Goal: Task Accomplishment & Management: Use online tool/utility

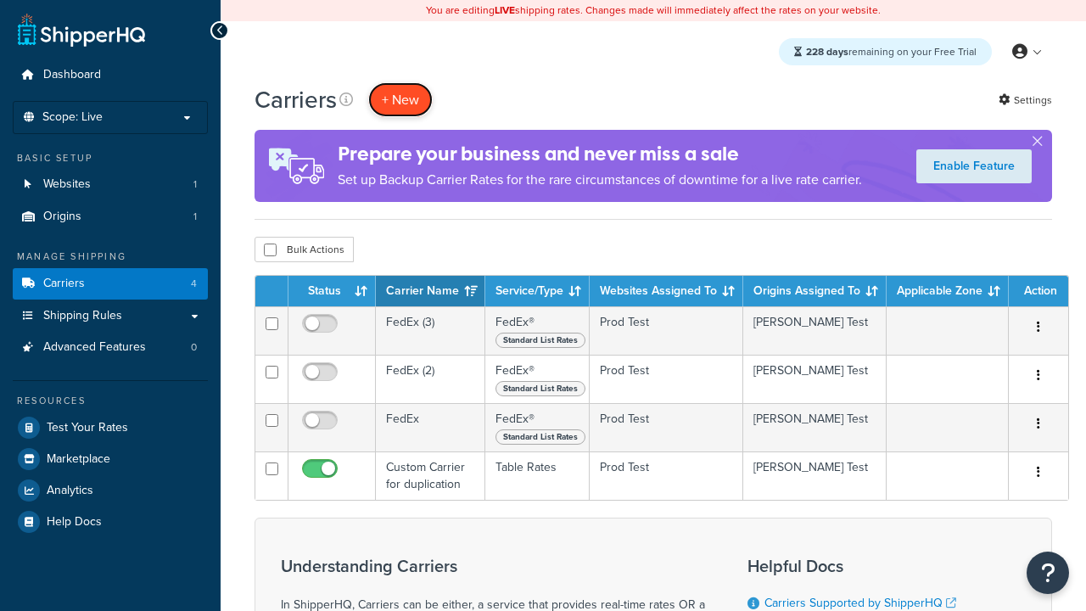
click at [400, 99] on button "+ New" at bounding box center [400, 99] width 64 height 35
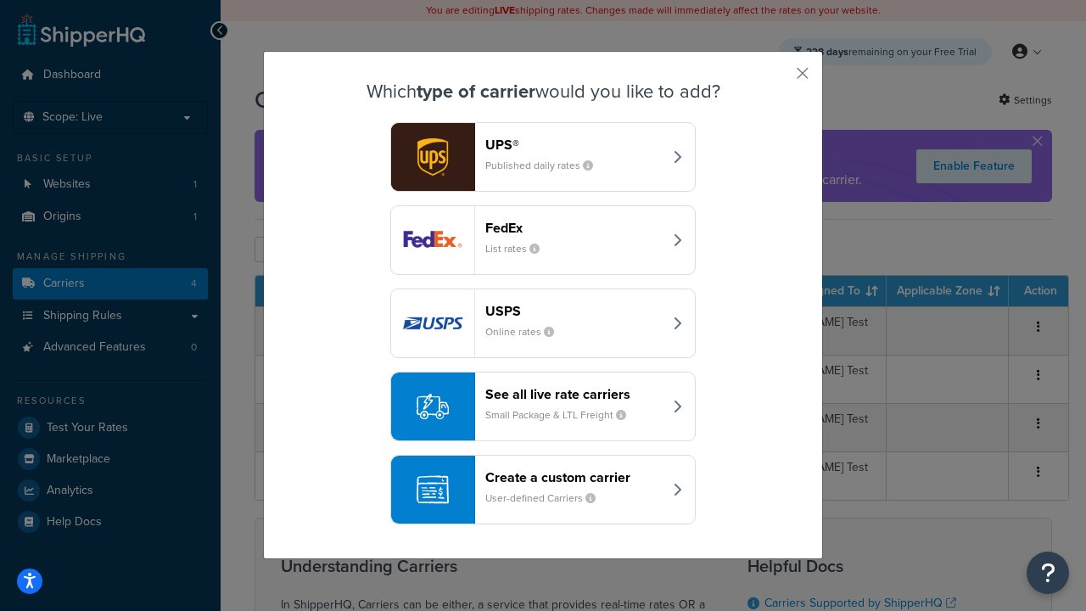
click at [543, 240] on div "FedEx List rates" at bounding box center [573, 240] width 177 height 41
